Goal: Task Accomplishment & Management: Manage account settings

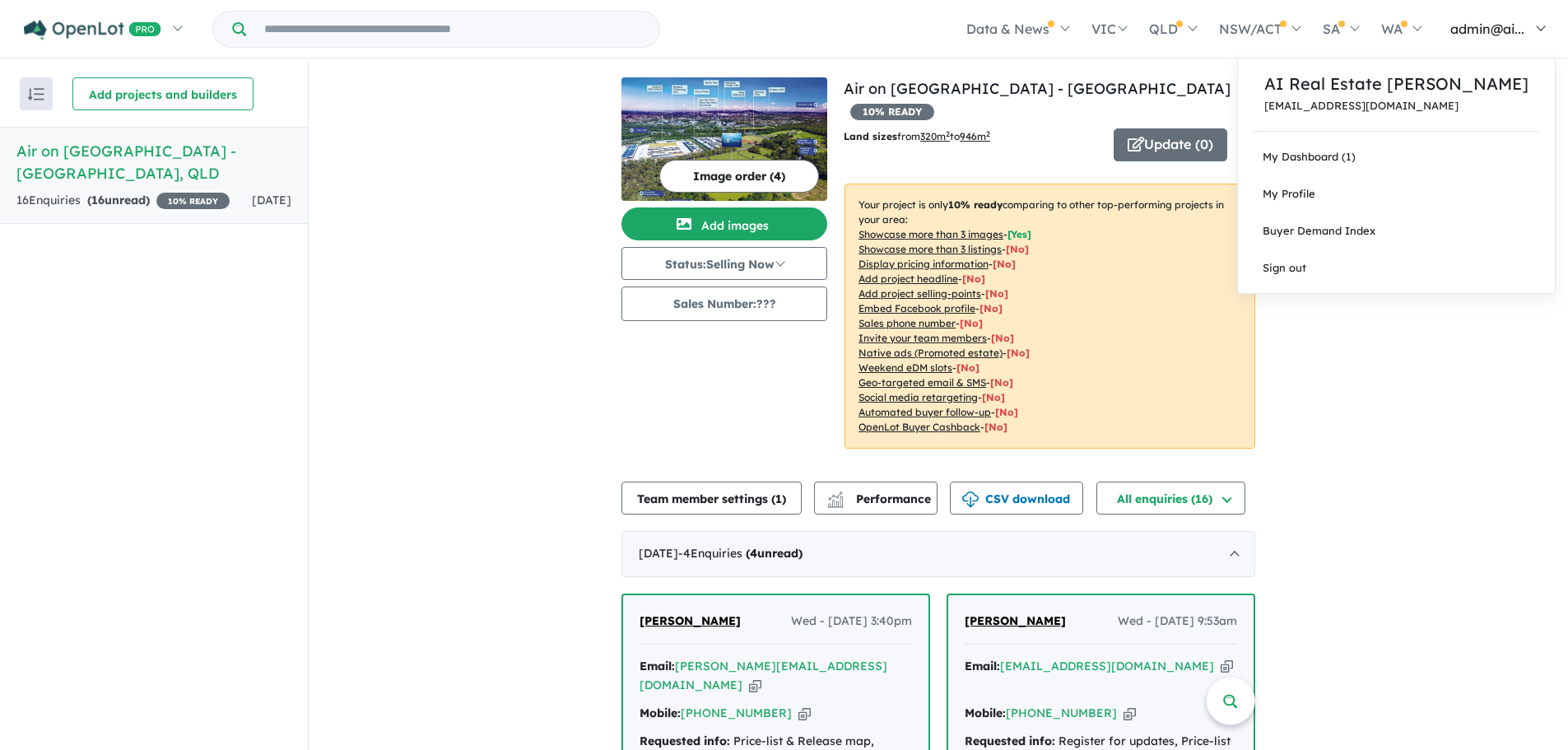
click at [1496, 24] on span "admin@ai..." at bounding box center [1487, 28] width 74 height 16
click at [1432, 190] on link "My Profile" at bounding box center [1396, 193] width 317 height 37
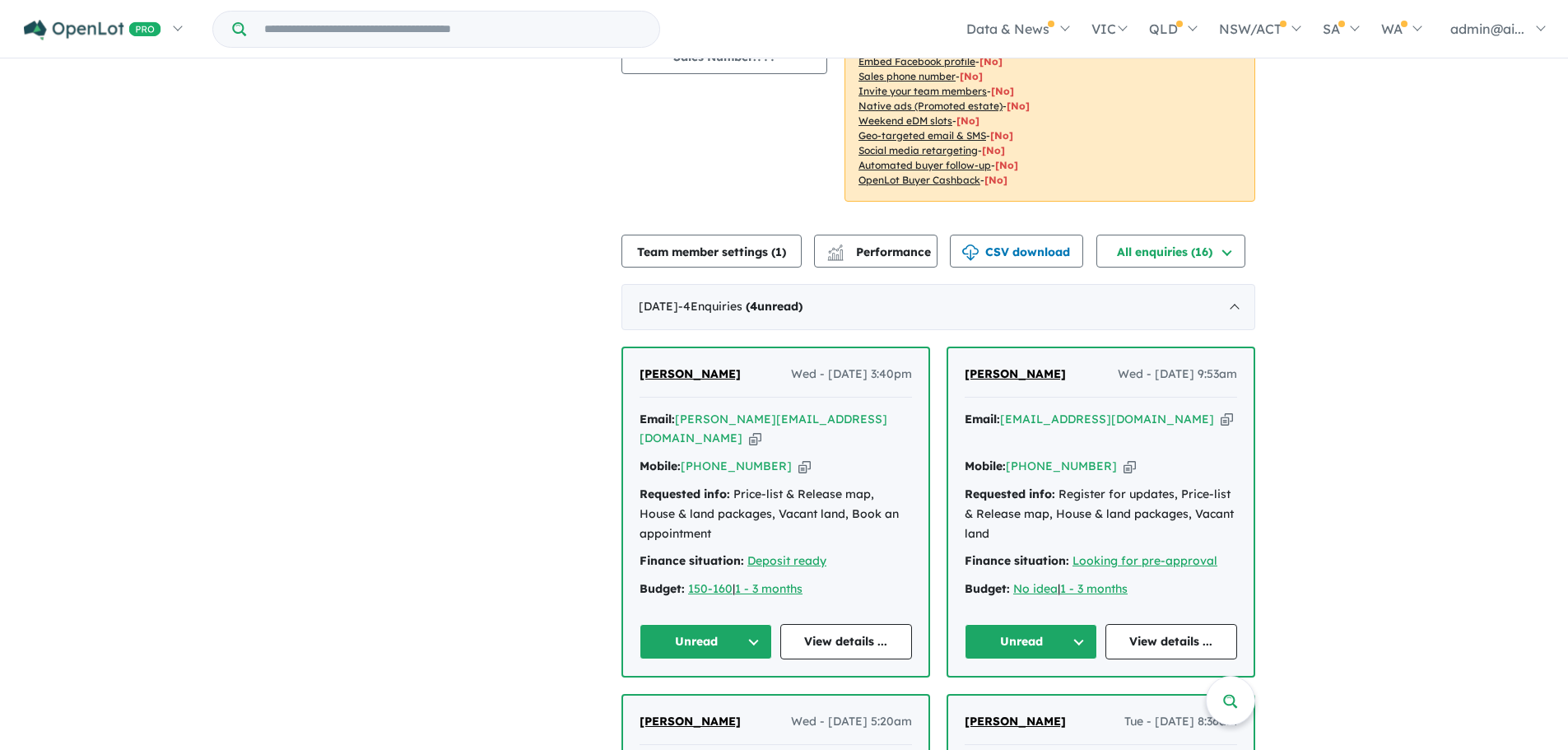
scroll to position [3, 0]
